Goal: Transaction & Acquisition: Purchase product/service

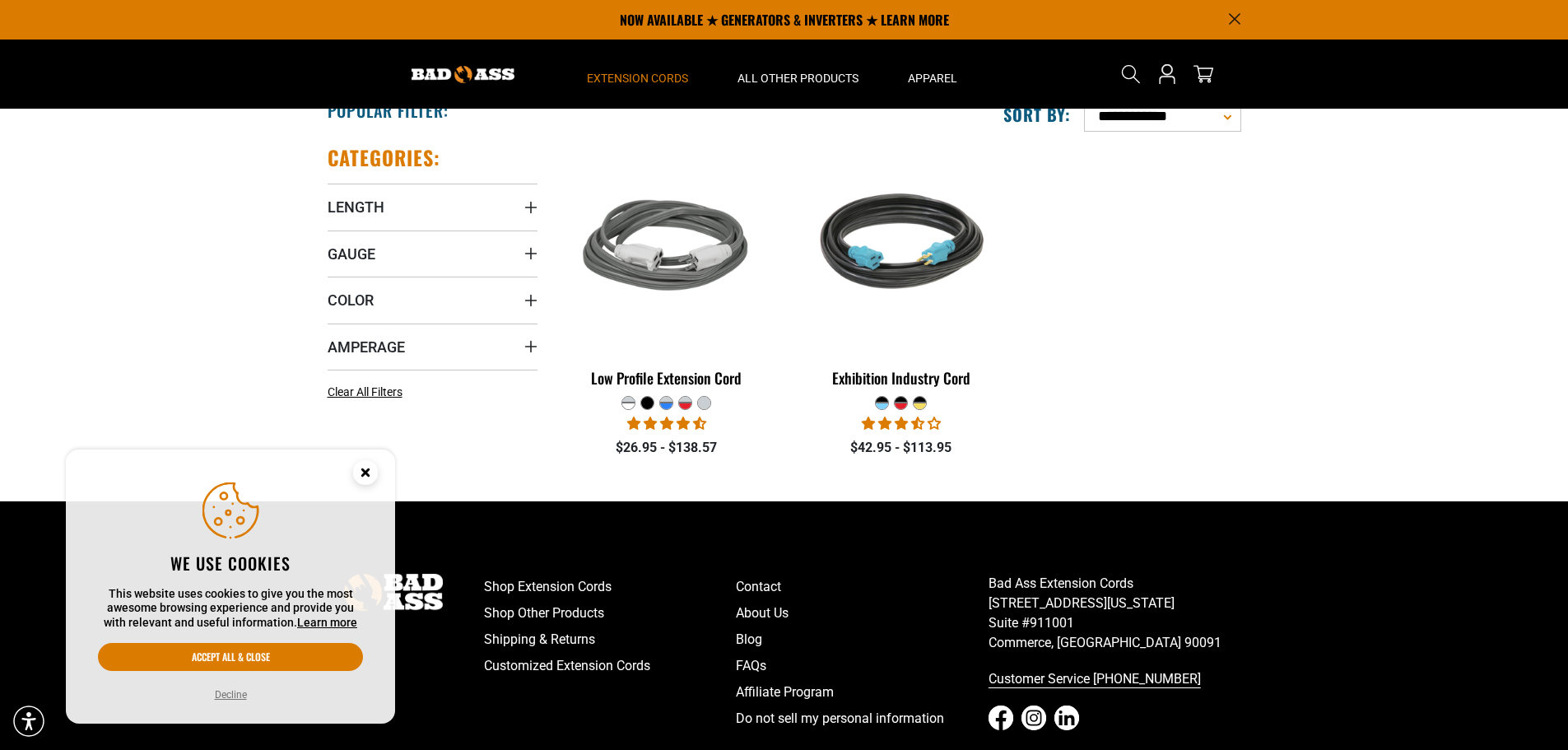
scroll to position [247, 0]
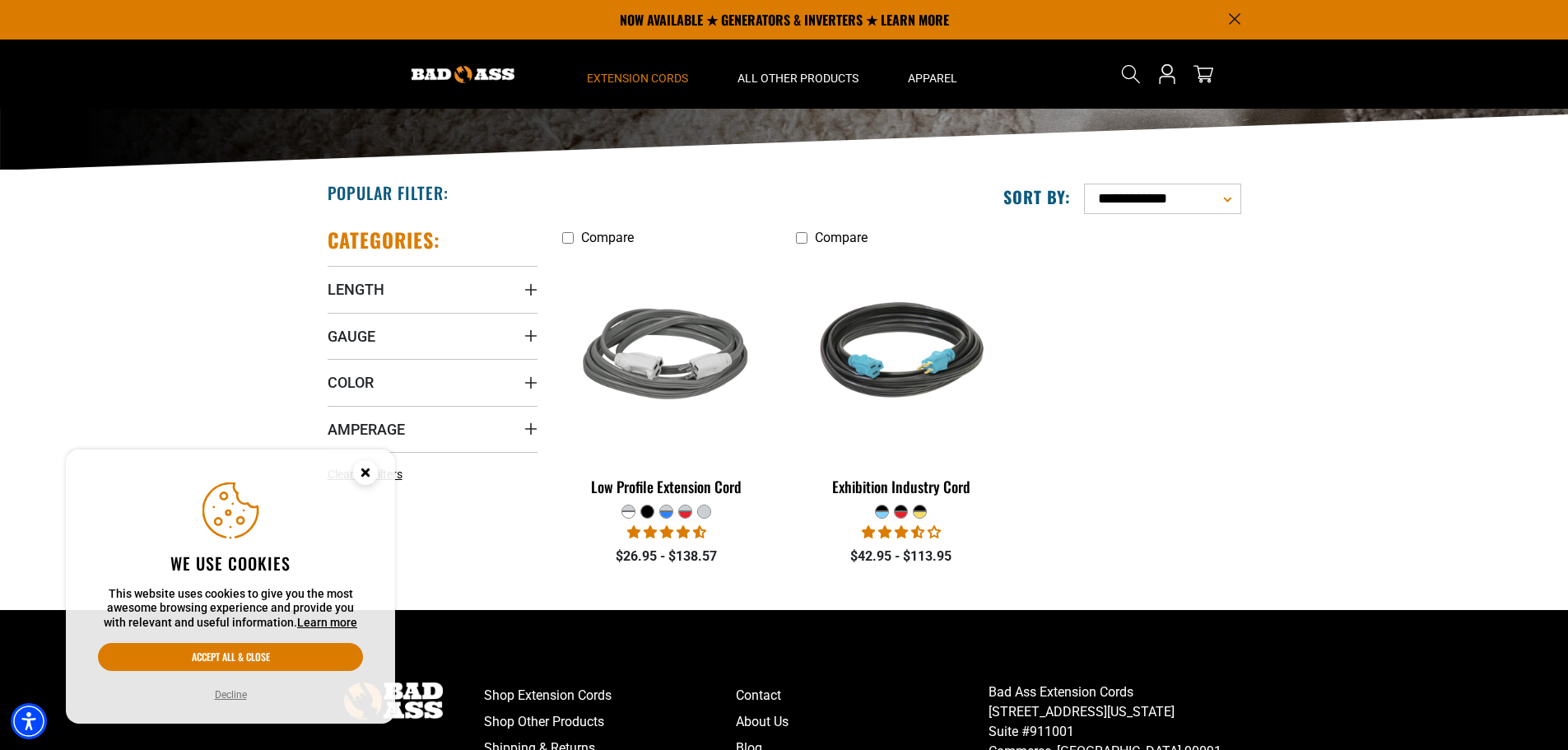
click at [363, 470] on icon "Close this option" at bounding box center [366, 472] width 6 height 6
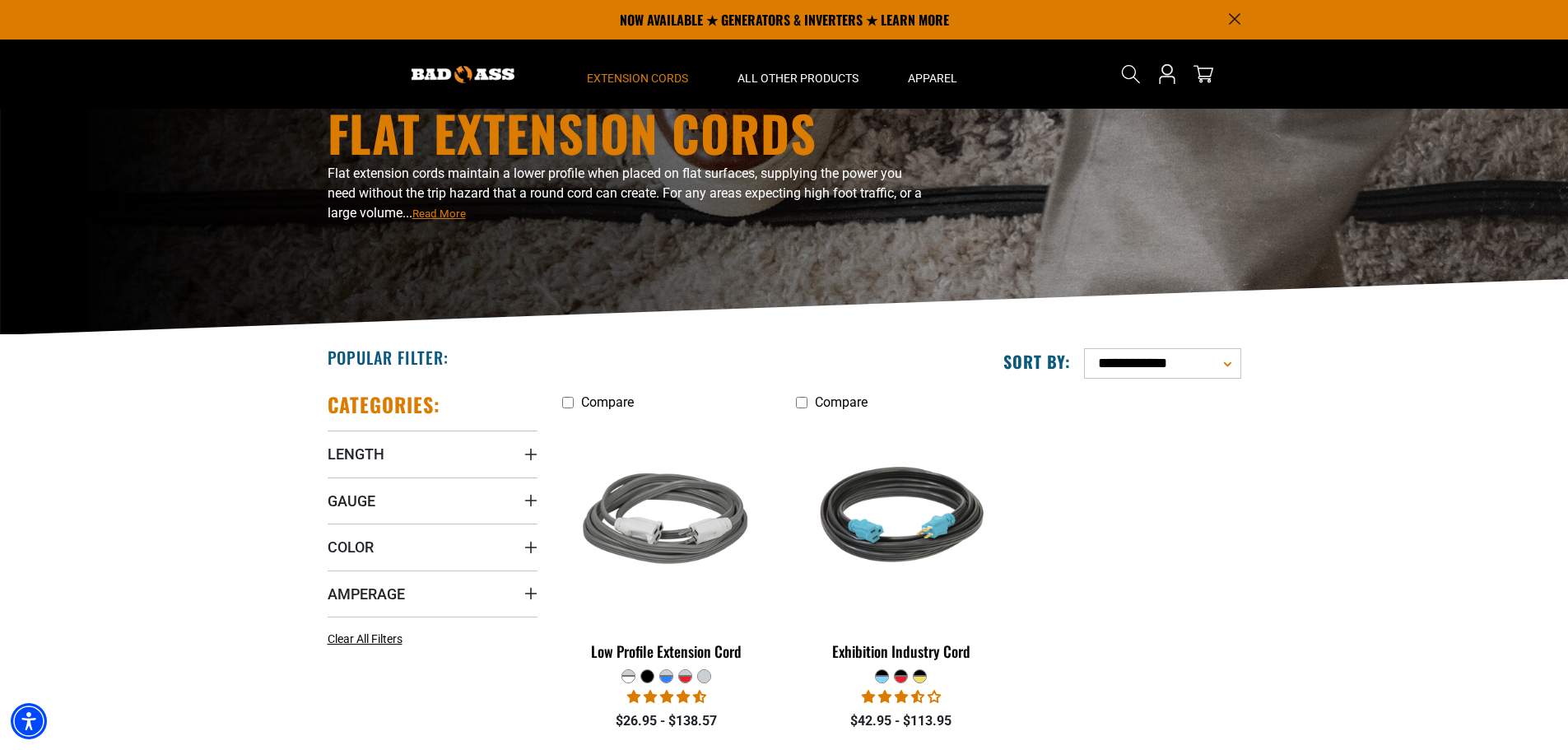
scroll to position [0, 0]
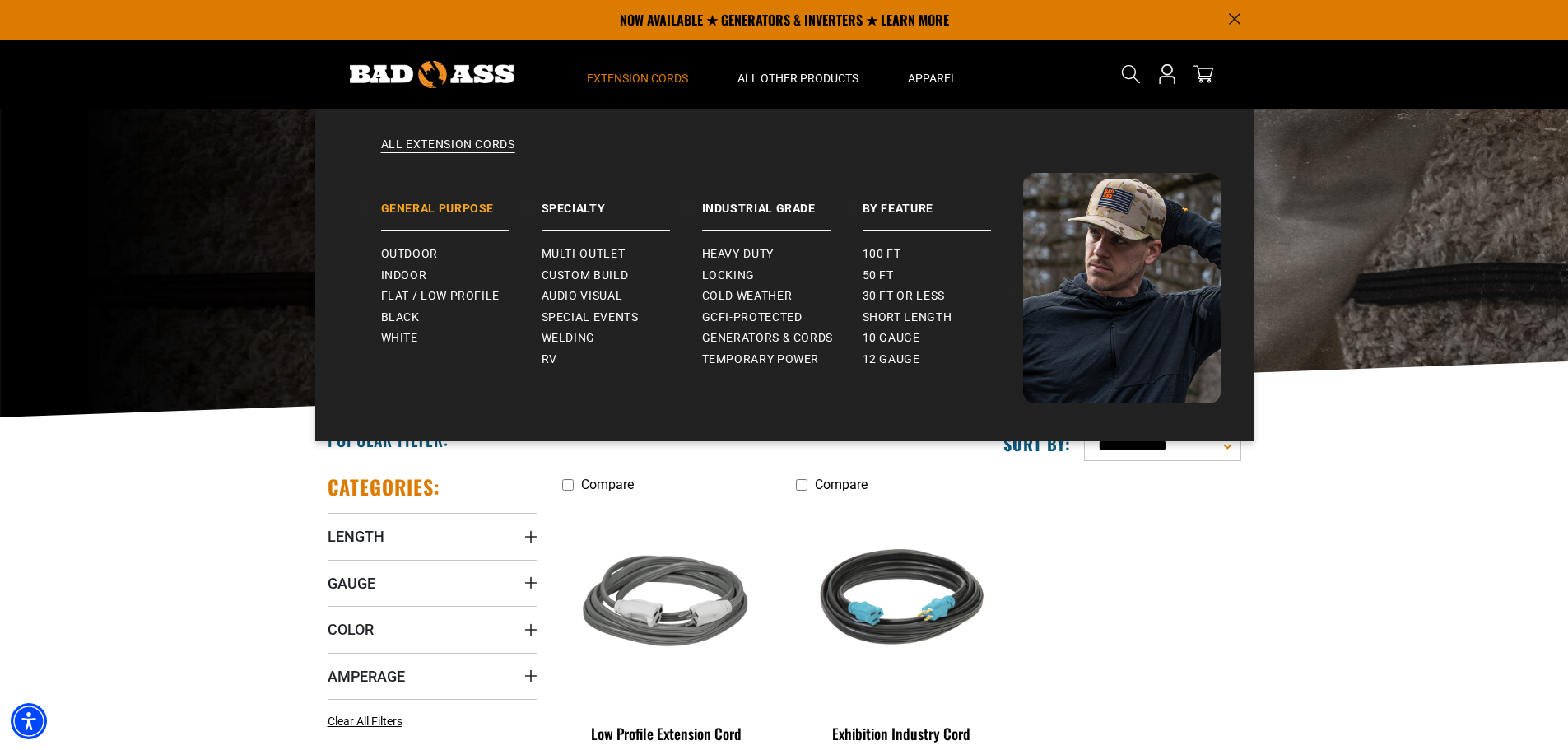
click at [457, 207] on link "General Purpose" at bounding box center [461, 201] width 161 height 58
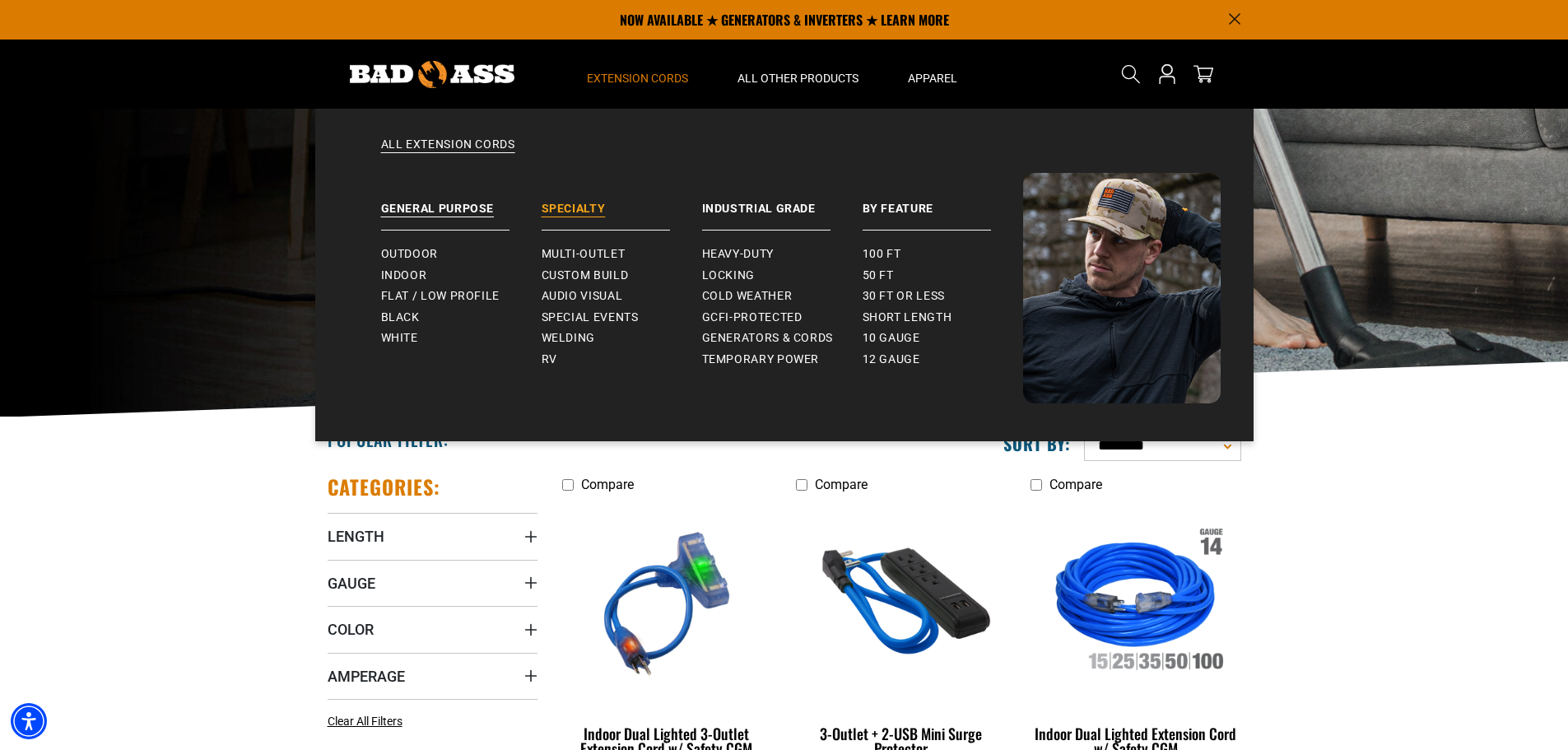
click at [579, 203] on link "Specialty" at bounding box center [622, 201] width 161 height 58
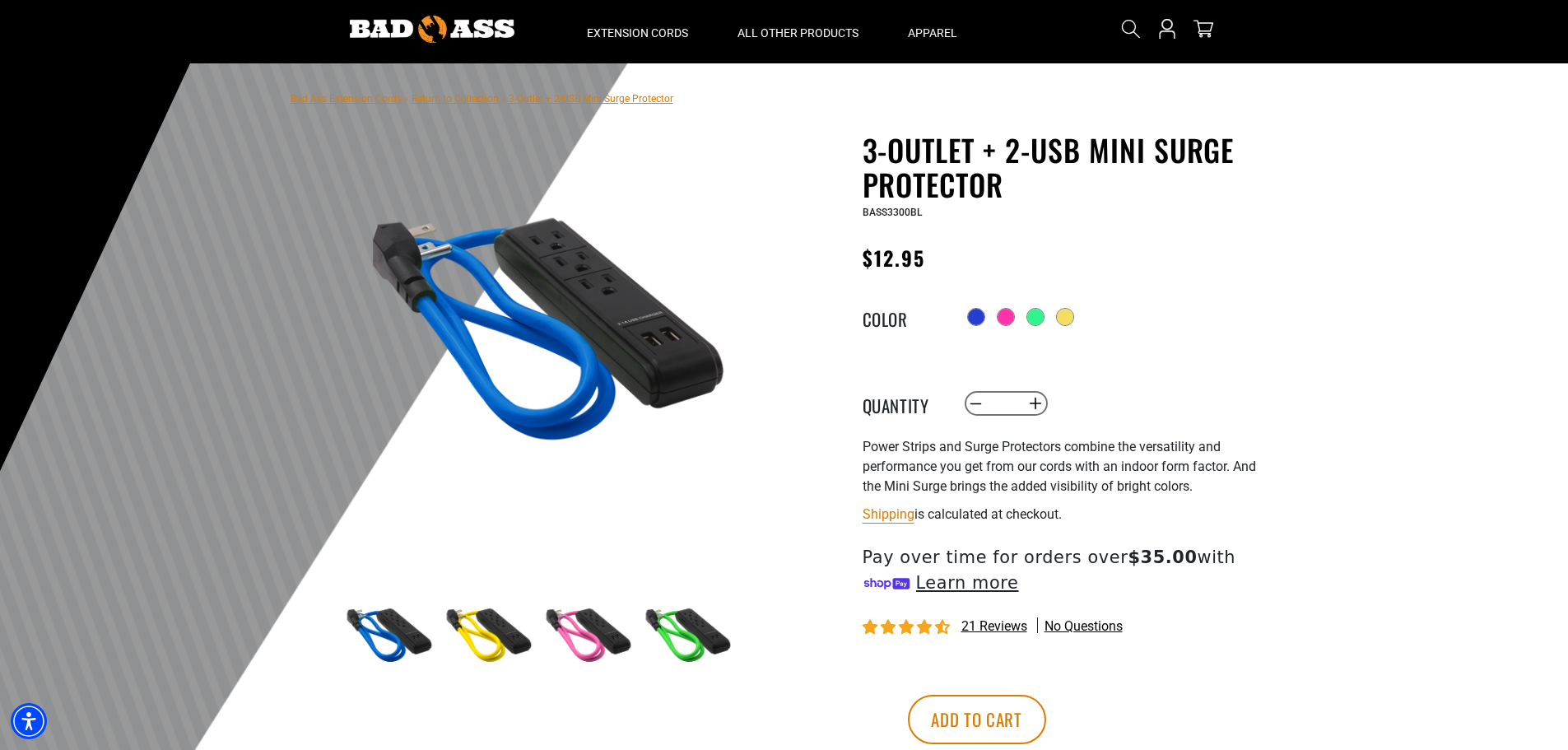
scroll to position [82, 0]
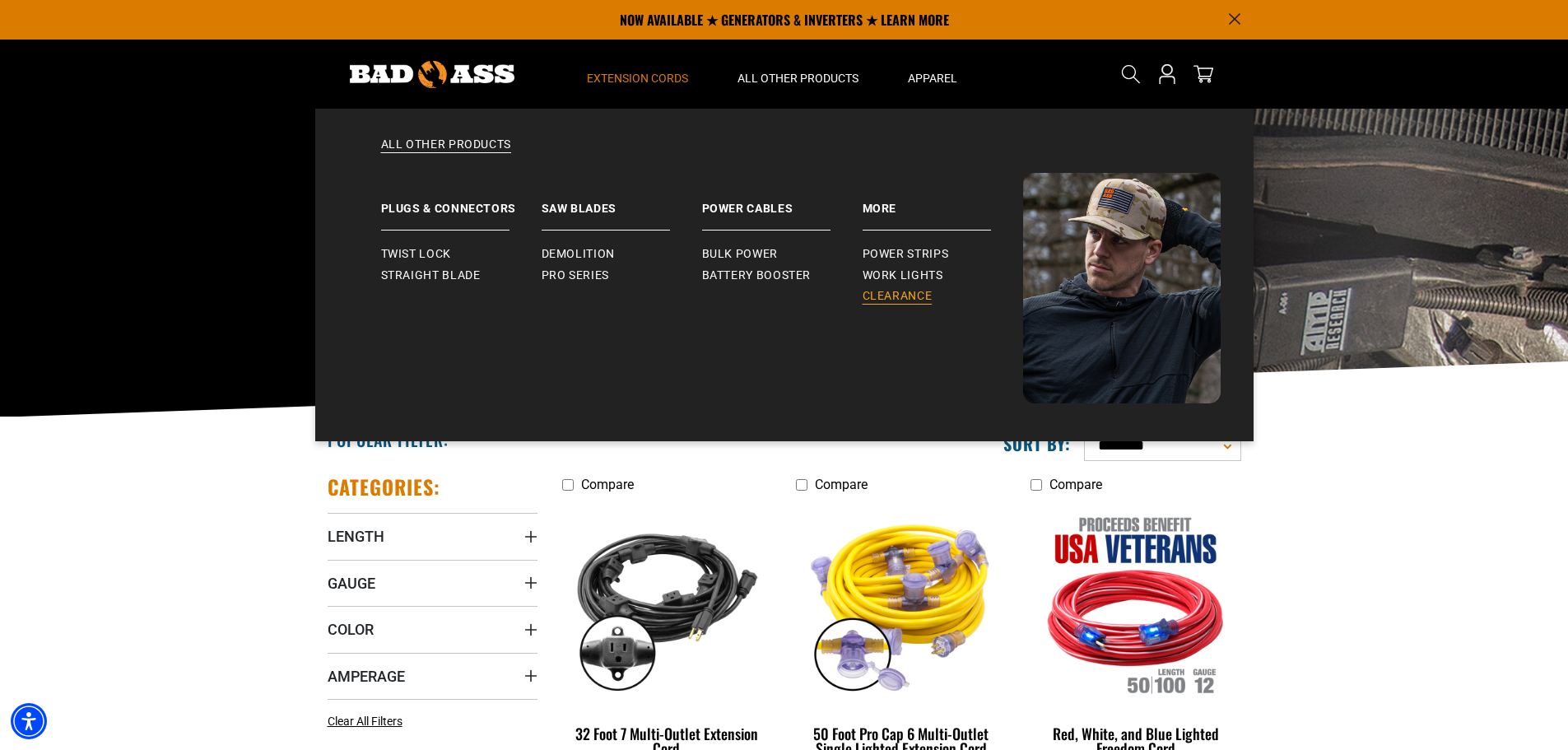
click at [891, 292] on span "Clearance" at bounding box center [898, 296] width 70 height 15
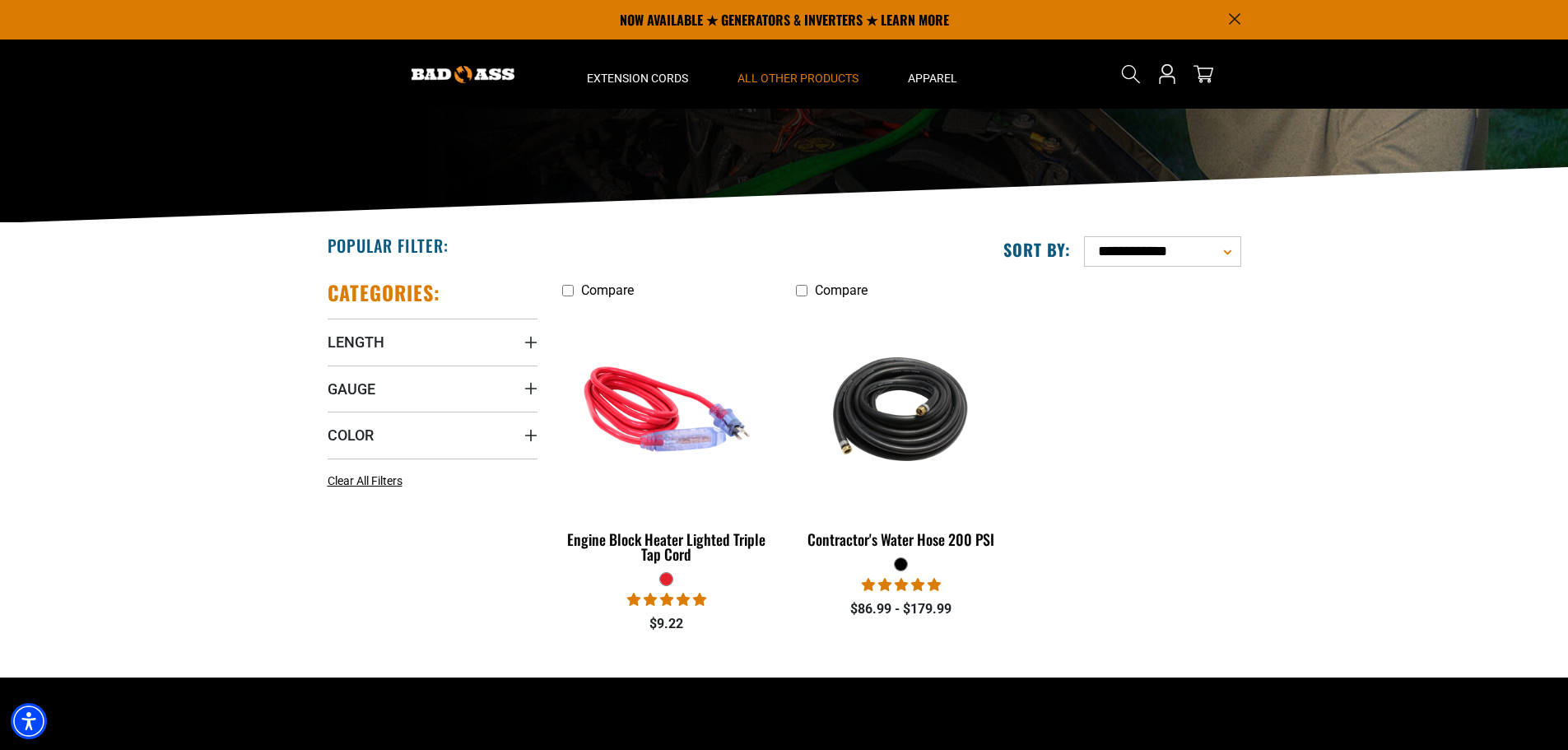
scroll to position [165, 0]
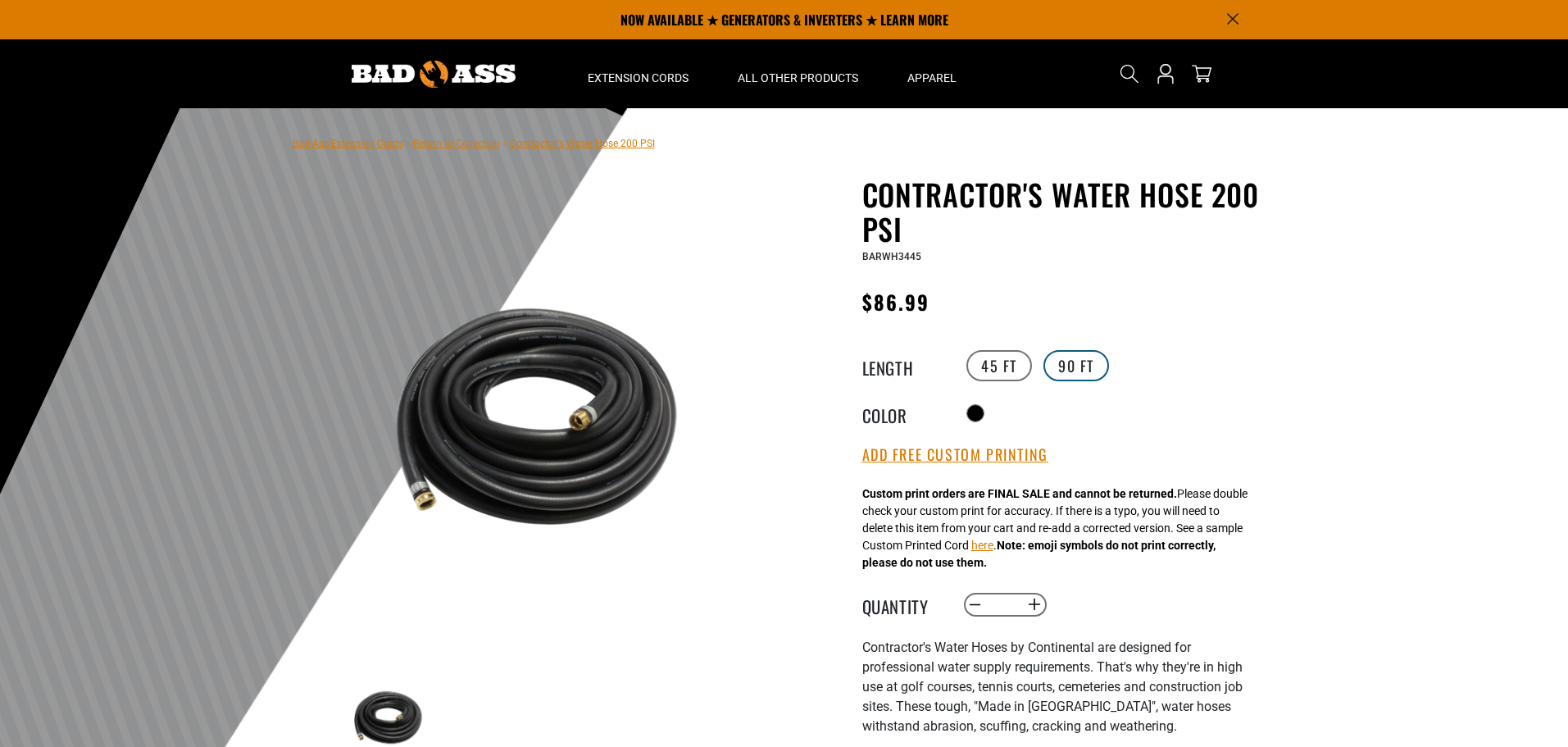
click at [1077, 360] on label "90 FT" at bounding box center [1077, 366] width 66 height 31
